Goal: Check status: Check status

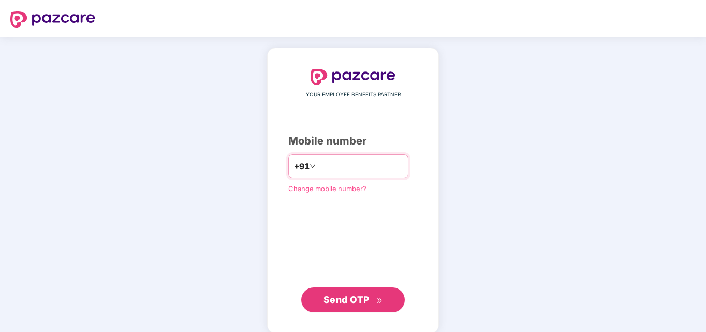
type input "**********"
click at [329, 304] on span "Send OTP" at bounding box center [354, 299] width 60 height 14
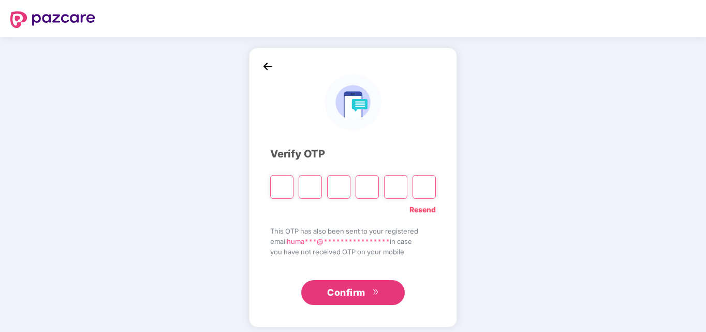
type input "*"
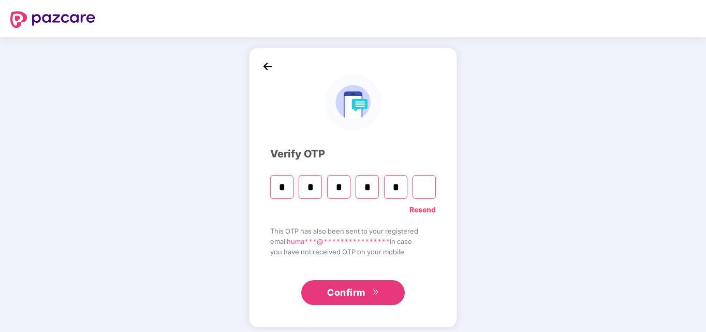
type input "*"
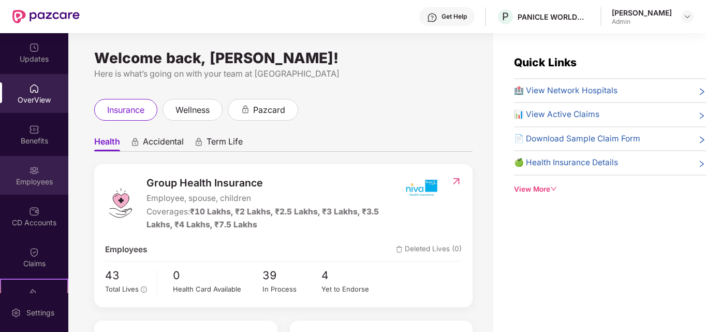
click at [45, 187] on div "Employees" at bounding box center [34, 175] width 68 height 39
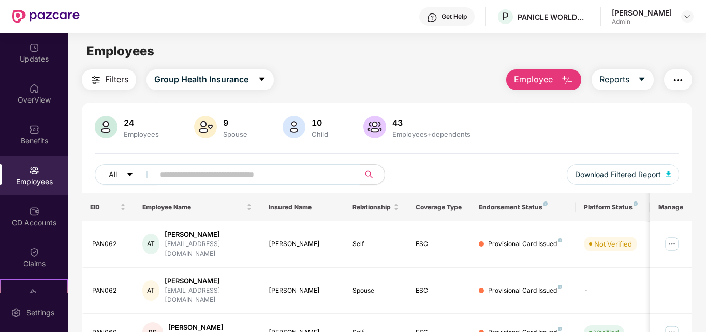
click at [207, 174] on input "text" at bounding box center [253, 175] width 186 height 16
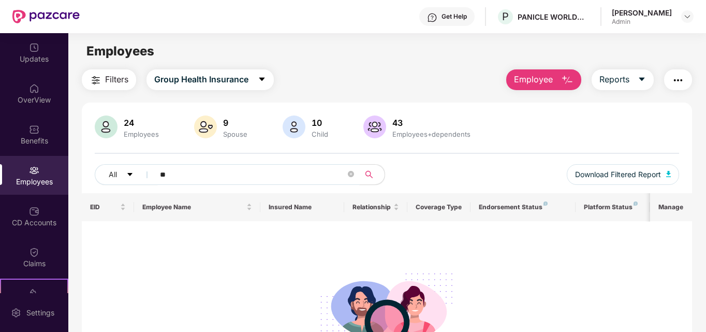
type input "*"
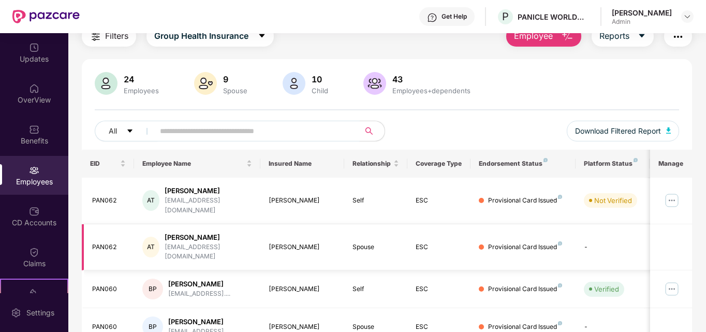
scroll to position [155, 0]
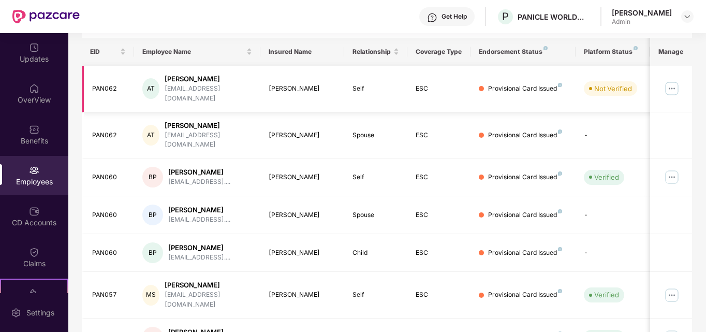
click at [670, 81] on img at bounding box center [672, 88] width 17 height 17
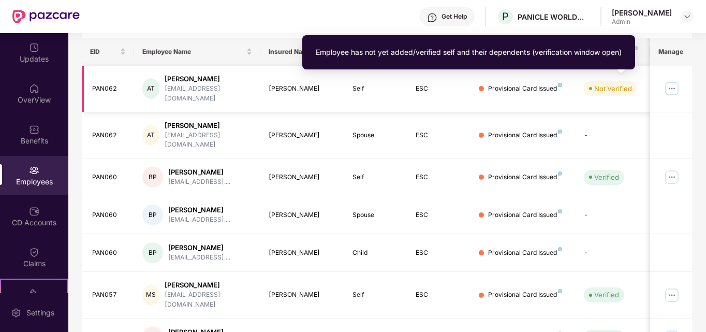
click at [612, 83] on div "Not Verified" at bounding box center [613, 88] width 38 height 10
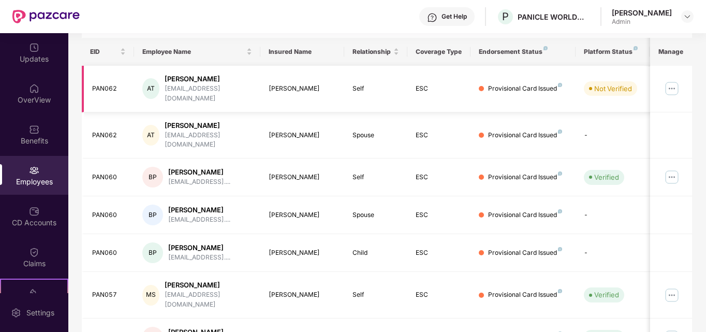
click at [564, 84] on div "Provisional Card Issued" at bounding box center [523, 89] width 89 height 10
click at [561, 83] on img at bounding box center [560, 85] width 4 height 4
click at [561, 78] on td "Provisional Card Issued" at bounding box center [523, 89] width 105 height 47
